Goal: Task Accomplishment & Management: Use online tool/utility

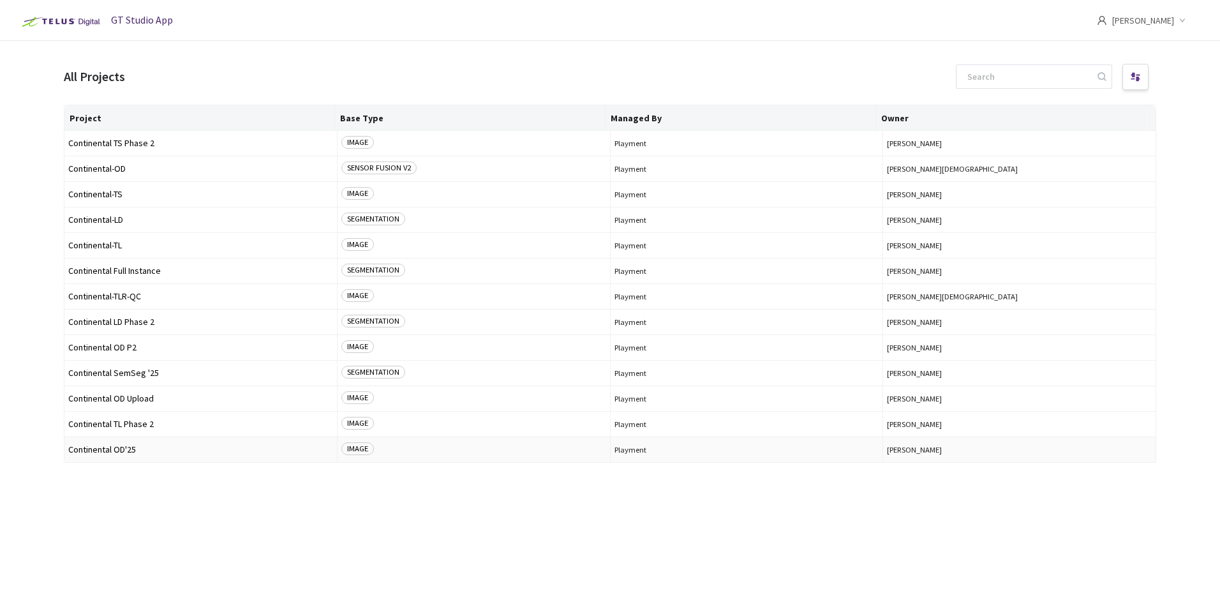
click at [124, 449] on span "Continental OD'25" at bounding box center [200, 450] width 265 height 10
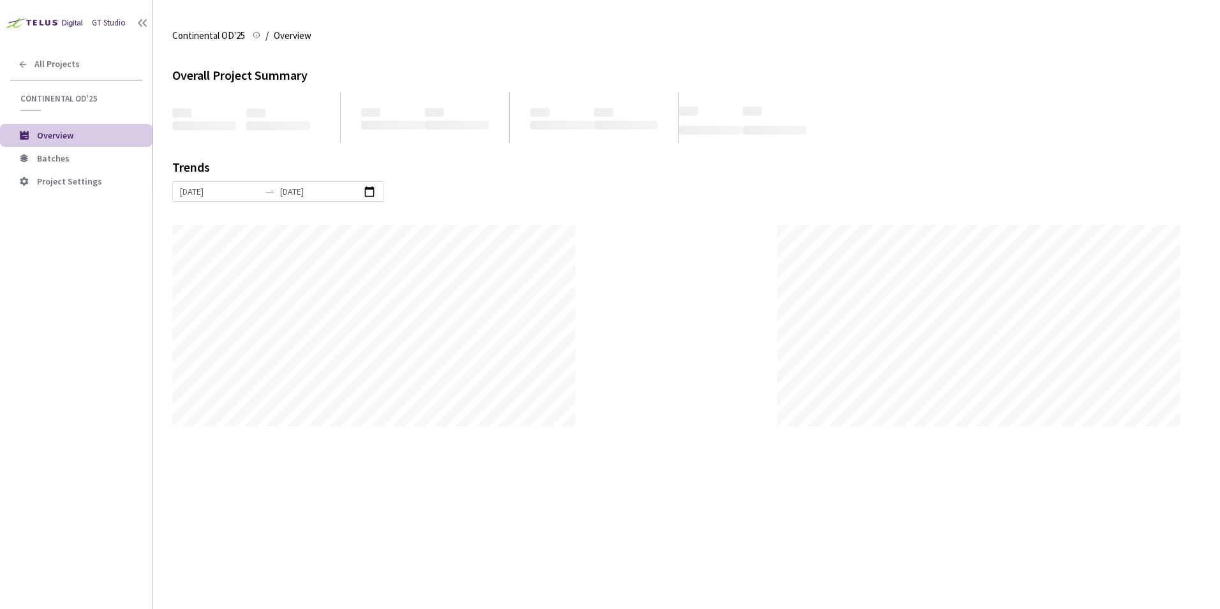
scroll to position [609, 1220]
click at [68, 159] on span "Batches" at bounding box center [89, 158] width 105 height 11
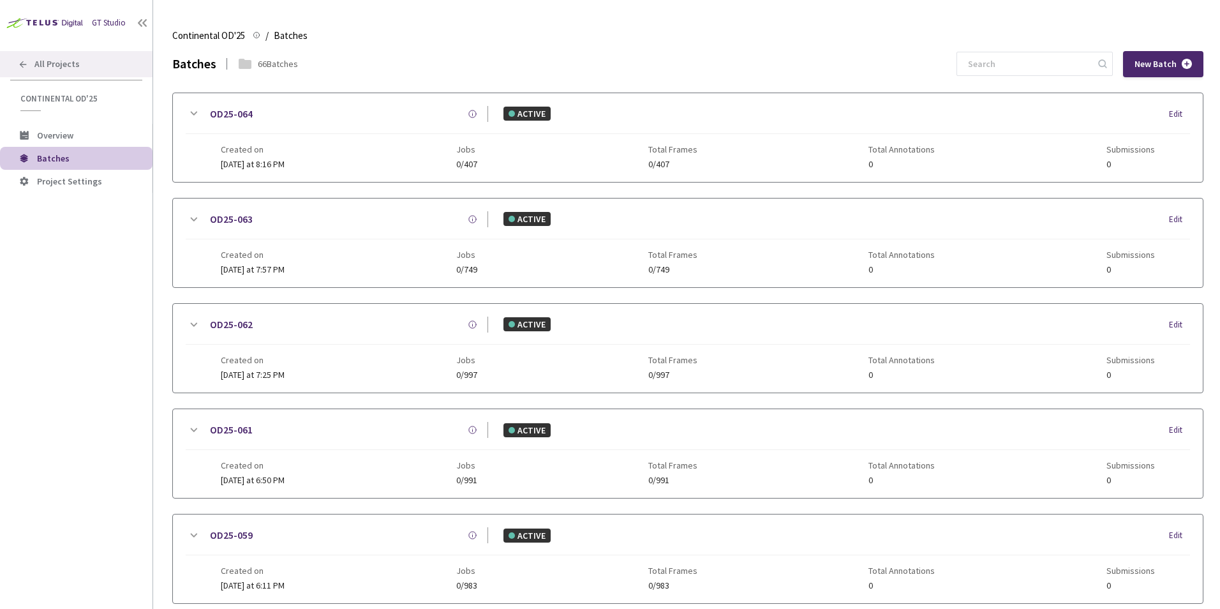
click at [57, 65] on span "All Projects" at bounding box center [56, 64] width 45 height 11
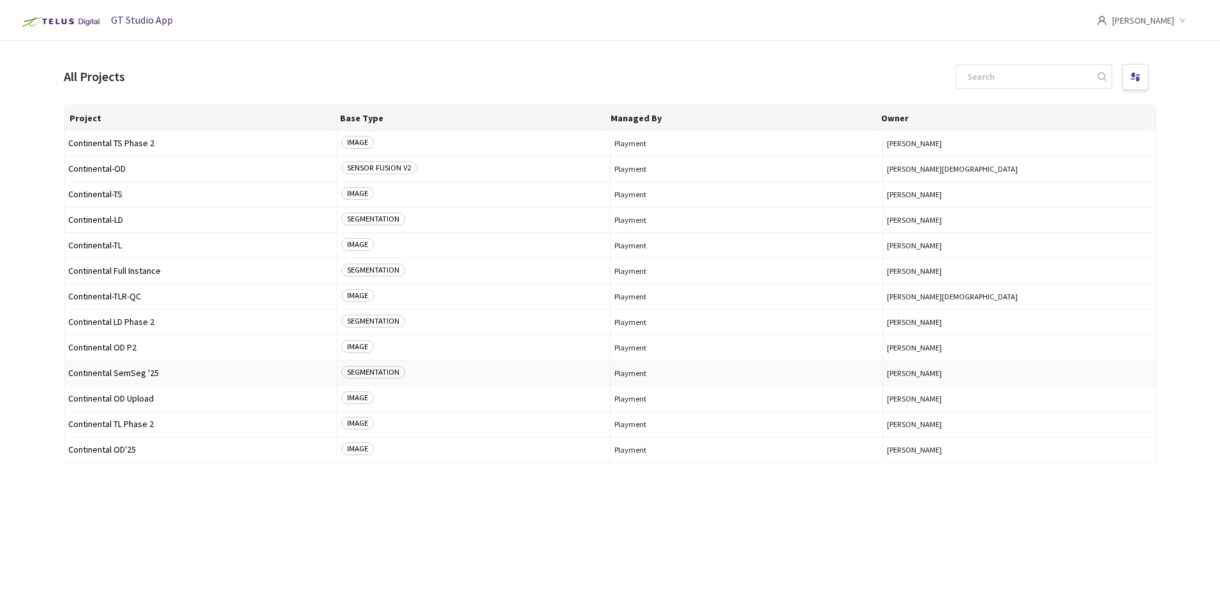
click at [149, 375] on span "Continental SemSeg '25" at bounding box center [200, 373] width 265 height 10
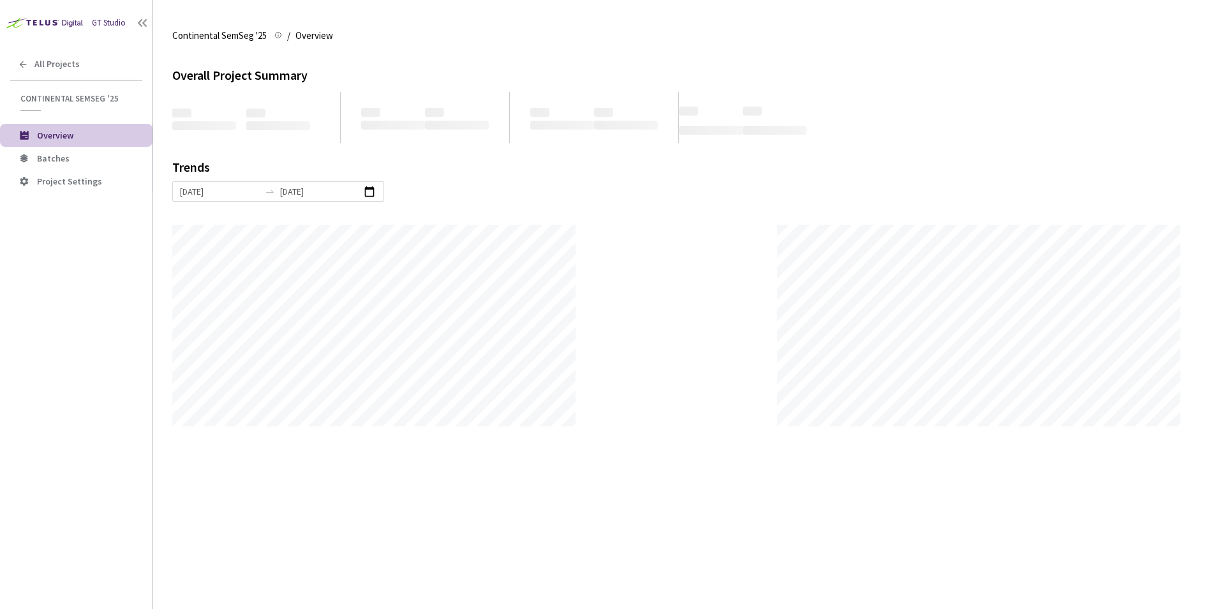
scroll to position [609, 1220]
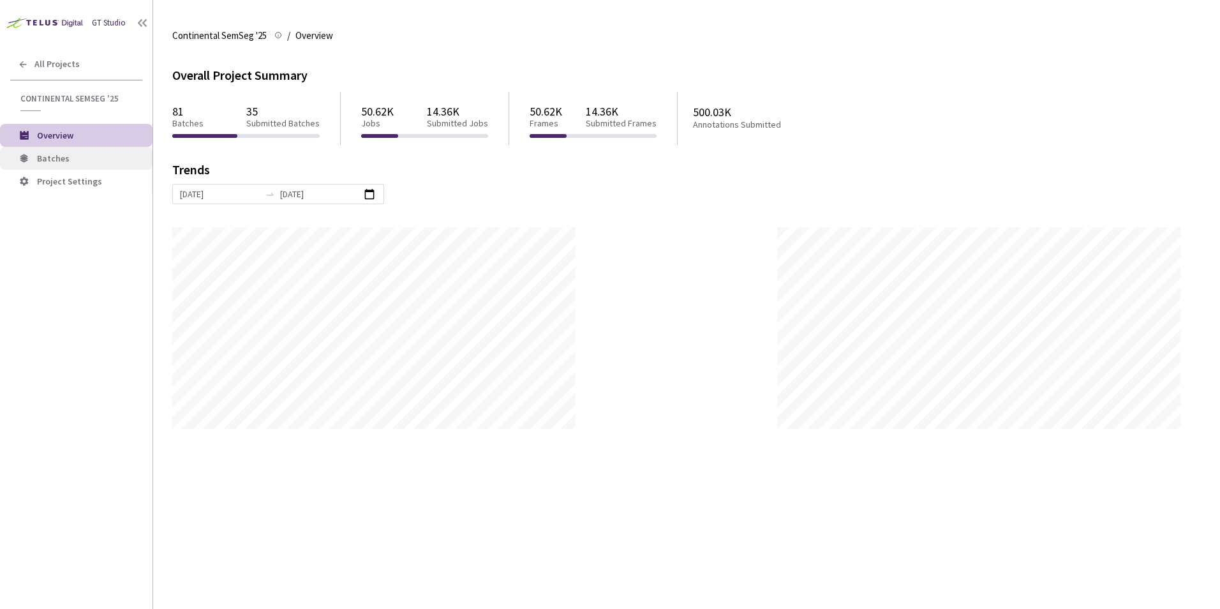
click at [100, 159] on span "Batches" at bounding box center [89, 158] width 105 height 11
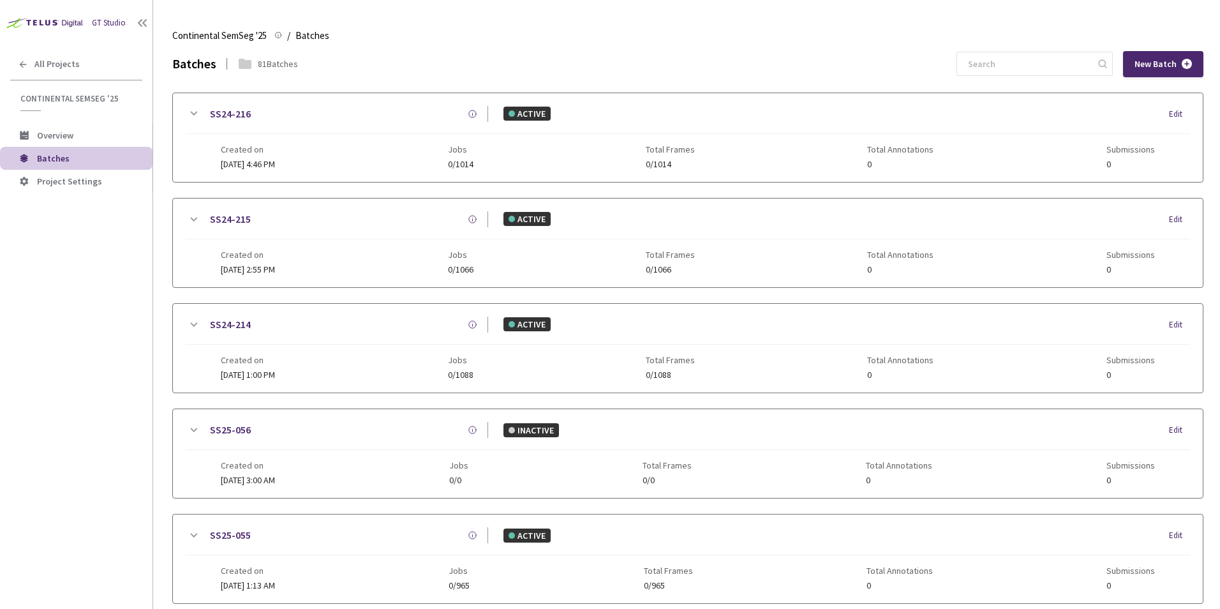
click at [110, 388] on div "GT Studio All Projects Continental SemSeg '25 Continental SemSeg '25 Overview B…" at bounding box center [76, 286] width 153 height 572
click at [242, 114] on link "SS25-029" at bounding box center [230, 114] width 41 height 16
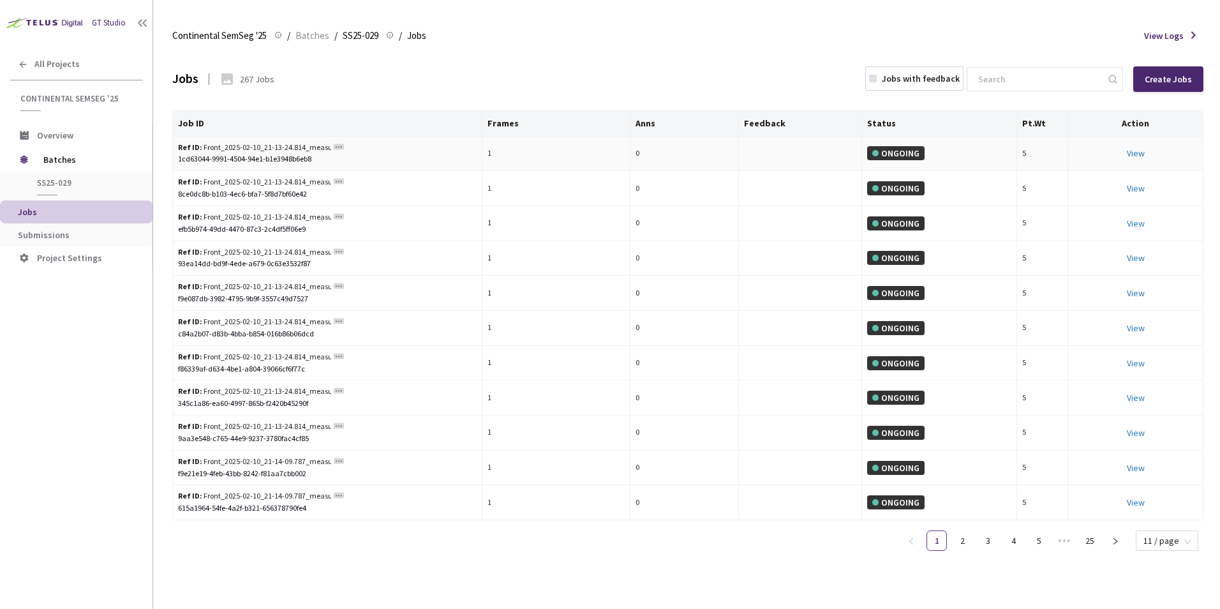
click at [1141, 160] on div "View This will only let you view the job and not perform the labelling task." at bounding box center [1135, 153] width 124 height 14
click at [1136, 155] on link "View This will only let you view the job and not perform the labelling task." at bounding box center [1136, 152] width 18 height 11
click at [61, 162] on span "Batches" at bounding box center [86, 160] width 87 height 26
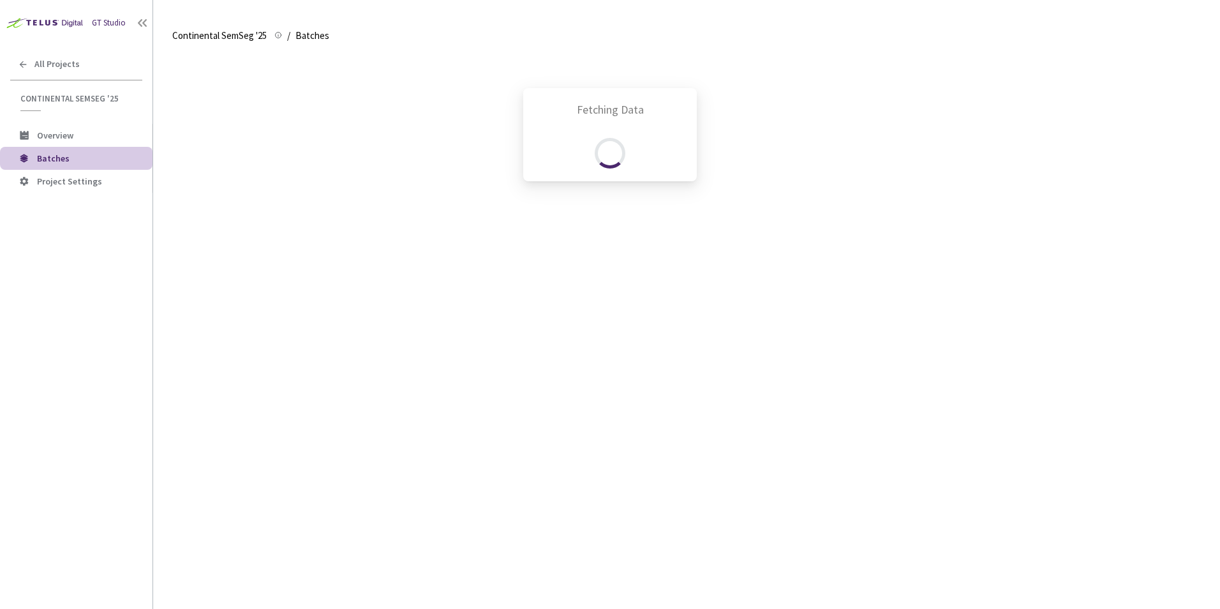
scroll to position [55, 0]
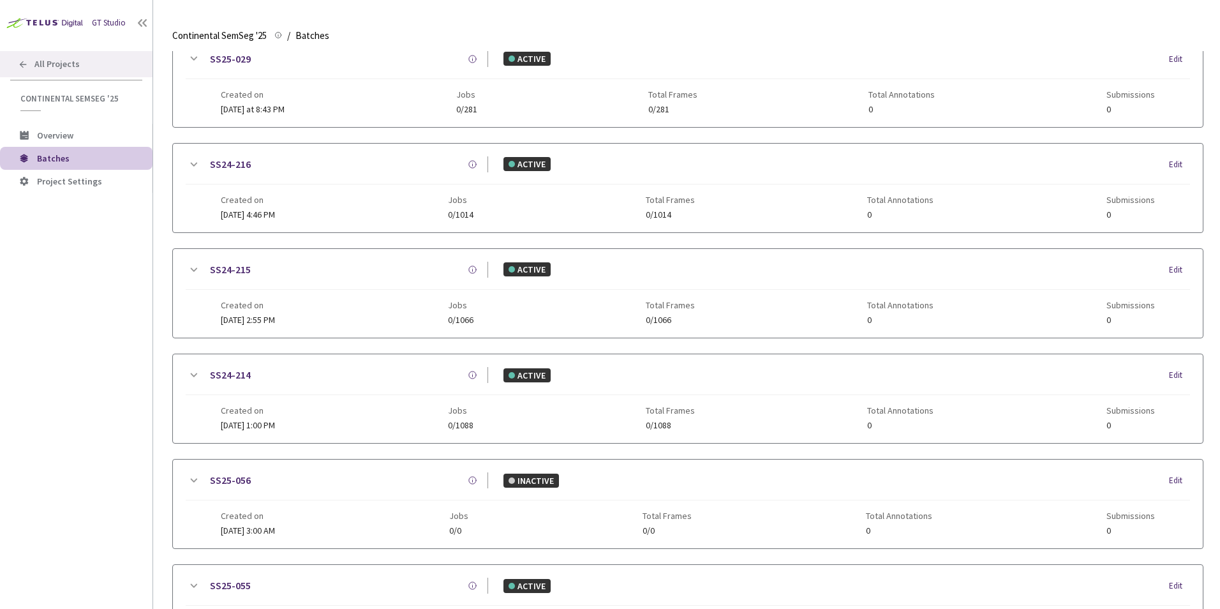
click at [89, 67] on div "All Projects" at bounding box center [76, 64] width 153 height 26
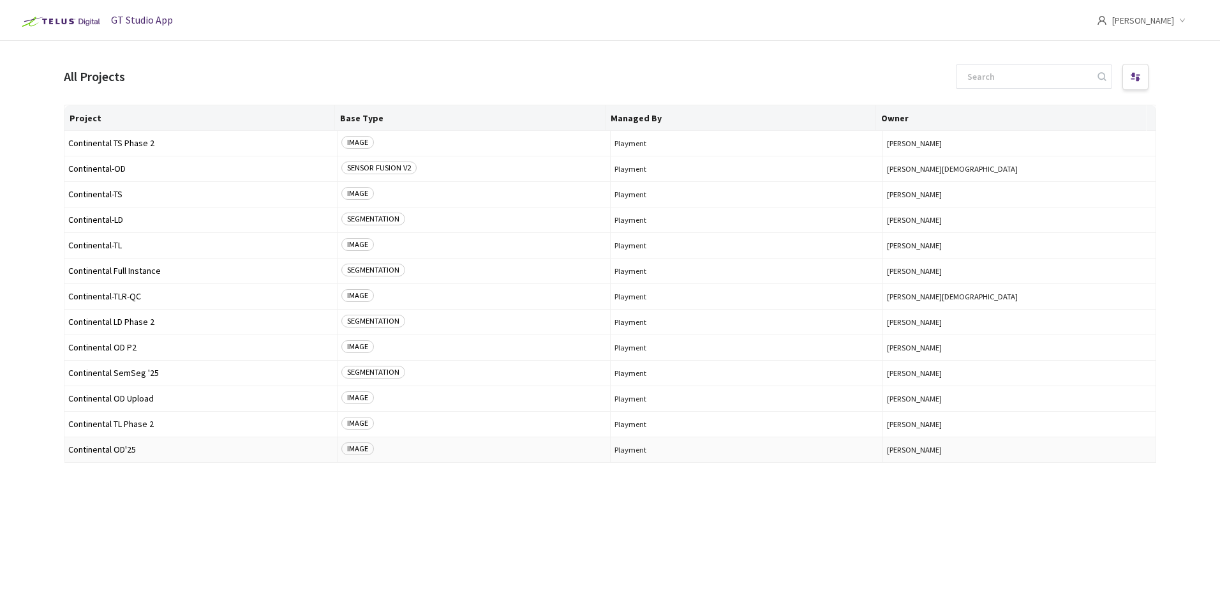
click at [147, 449] on span "Continental OD'25" at bounding box center [200, 450] width 265 height 10
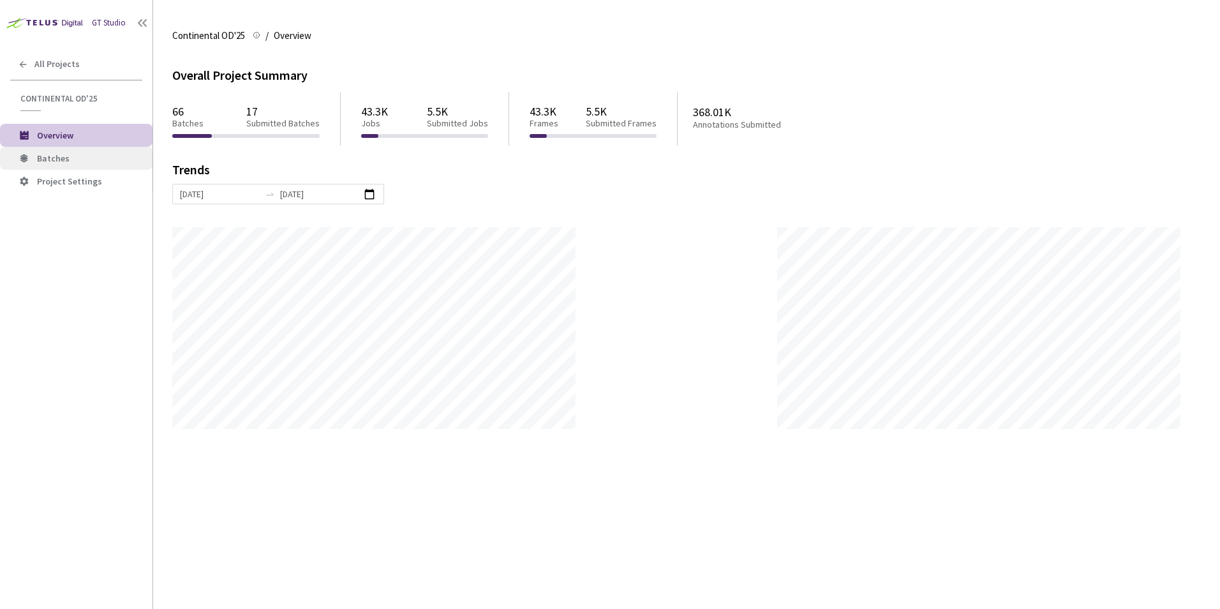
scroll to position [609, 1220]
click at [104, 157] on span "Batches" at bounding box center [89, 158] width 105 height 11
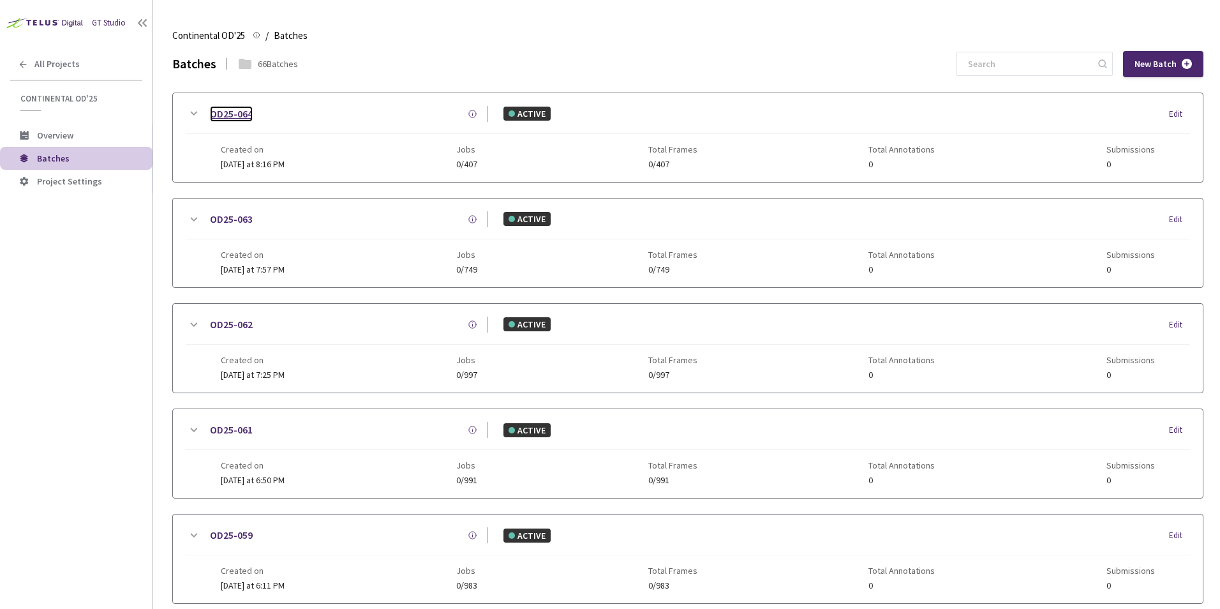
click at [244, 114] on link "OD25-064" at bounding box center [231, 114] width 43 height 16
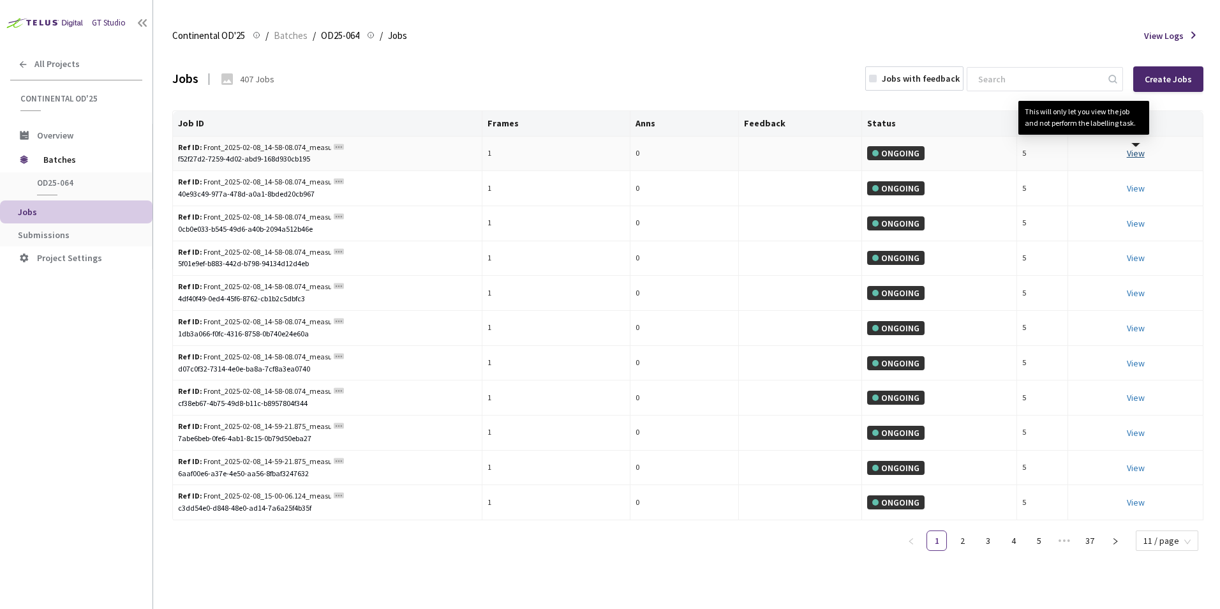
click at [1142, 154] on link "View This will only let you view the job and not perform the labelling task." at bounding box center [1136, 152] width 18 height 11
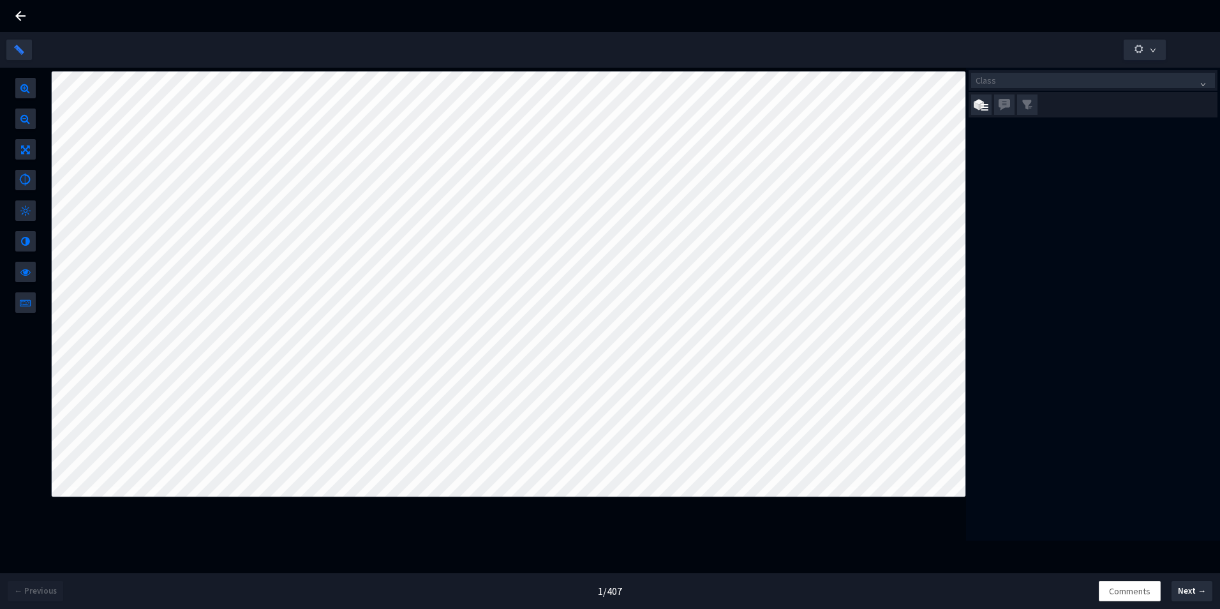
click at [20, 13] on icon at bounding box center [20, 15] width 15 height 15
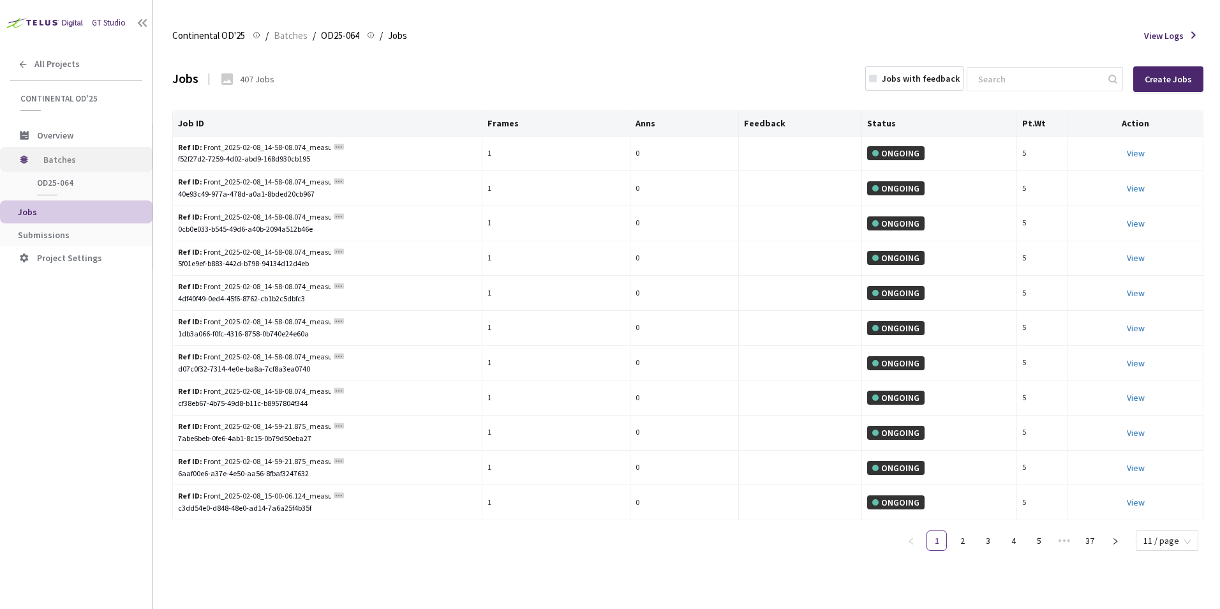
click at [74, 158] on span "Batches" at bounding box center [86, 160] width 87 height 26
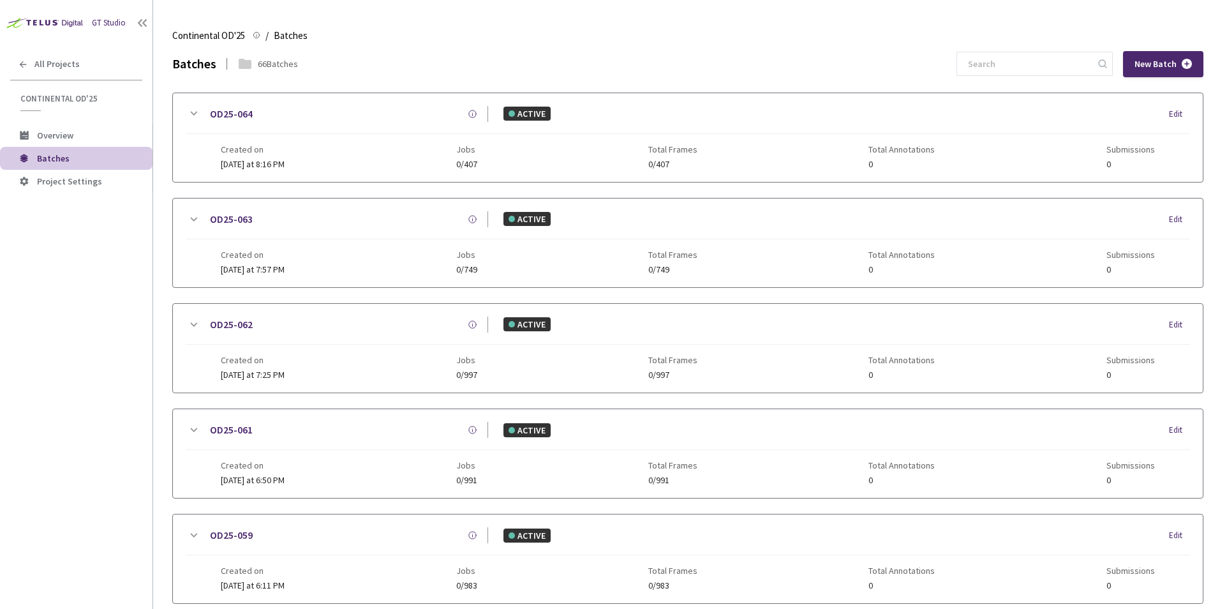
scroll to position [55, 0]
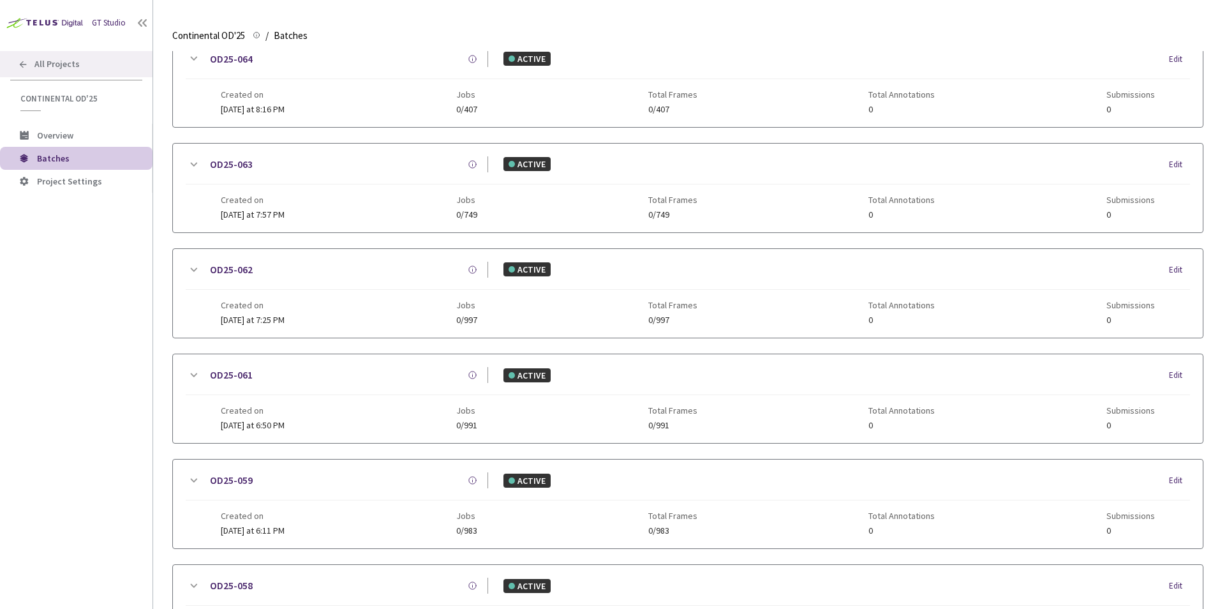
click at [59, 64] on span "All Projects" at bounding box center [56, 64] width 45 height 11
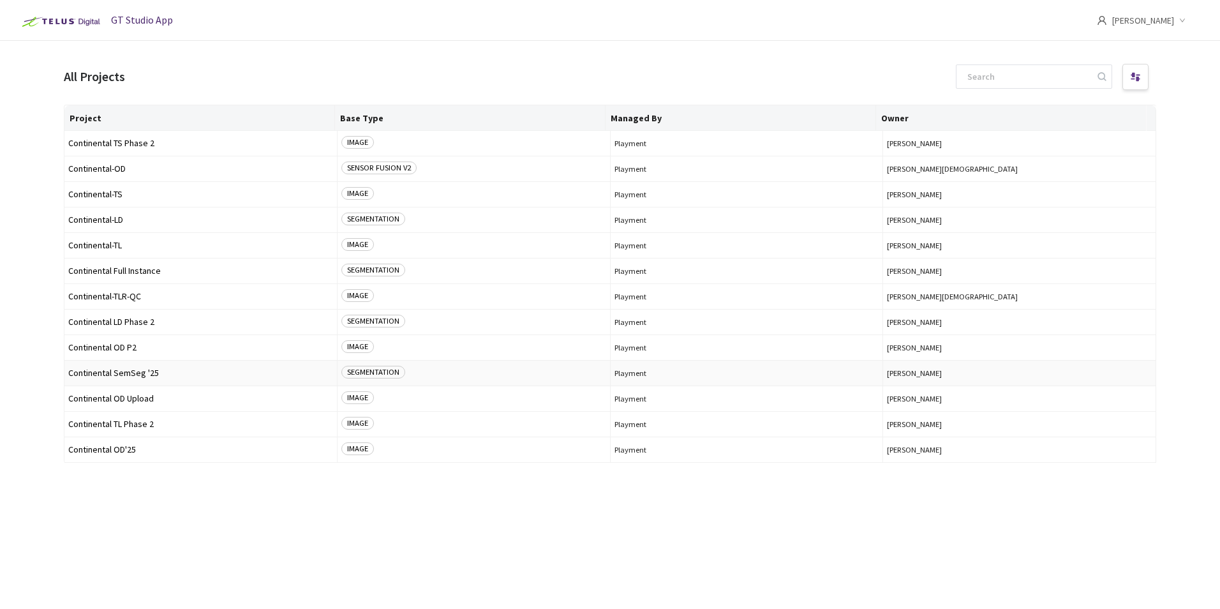
click at [135, 372] on span "Continental SemSeg '25" at bounding box center [200, 373] width 265 height 10
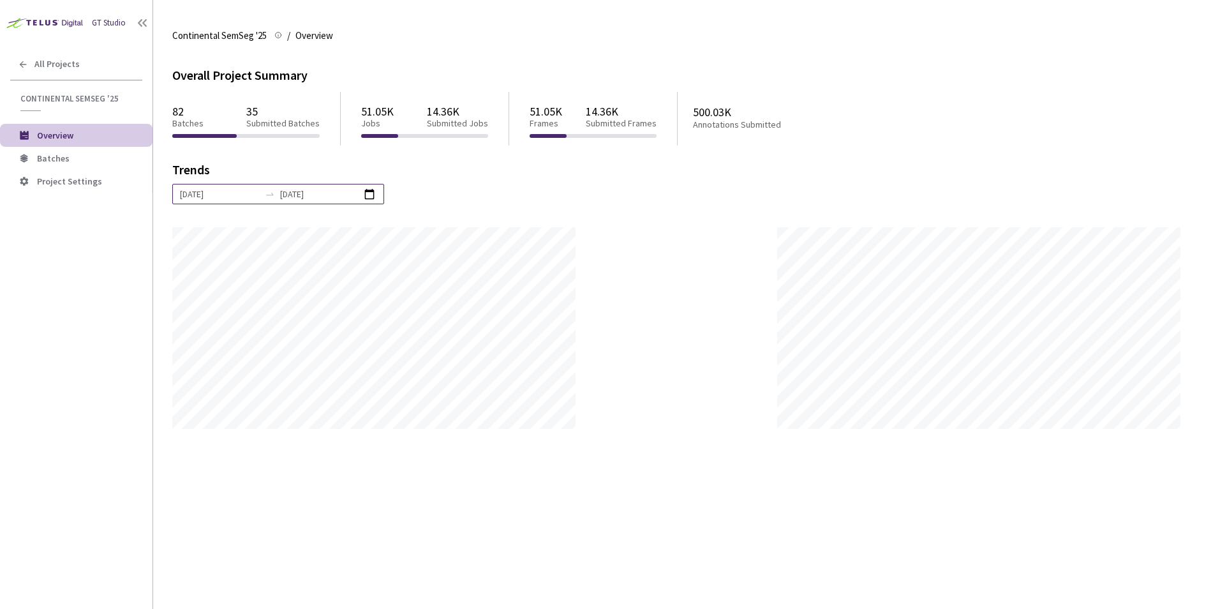
scroll to position [609, 1220]
click at [87, 168] on li "Batches" at bounding box center [76, 158] width 153 height 23
